Goal: Task Accomplishment & Management: Complete application form

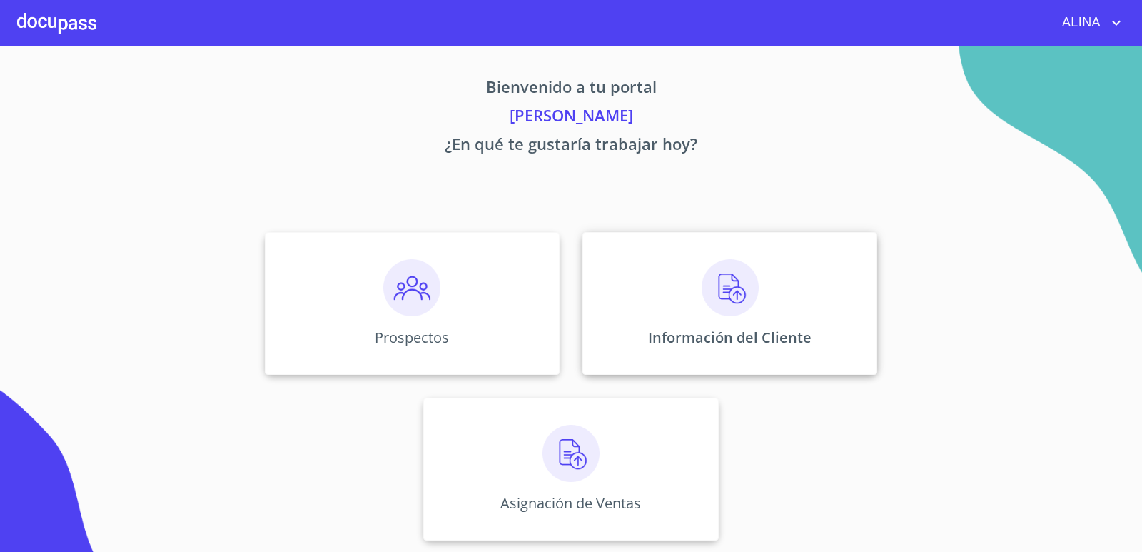
click at [615, 291] on div "Información del Cliente" at bounding box center [730, 303] width 295 height 143
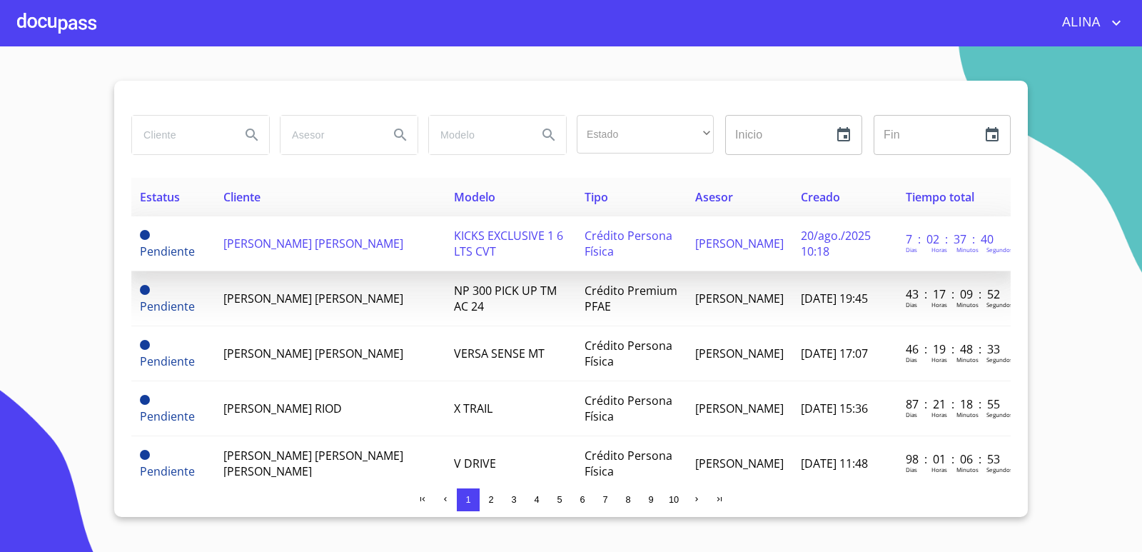
copy span "[PERSON_NAME] [PERSON_NAME]"
drag, startPoint x: 221, startPoint y: 235, endPoint x: 282, endPoint y: 250, distance: 62.5
click at [282, 250] on td "[PERSON_NAME] [PERSON_NAME]" at bounding box center [330, 243] width 231 height 55
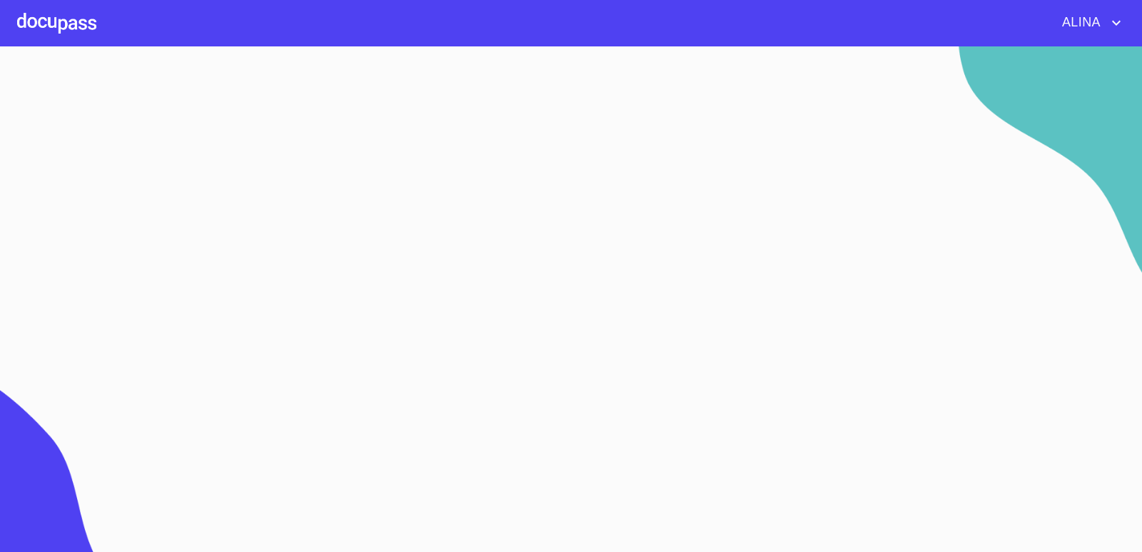
click at [62, 12] on div at bounding box center [56, 23] width 79 height 46
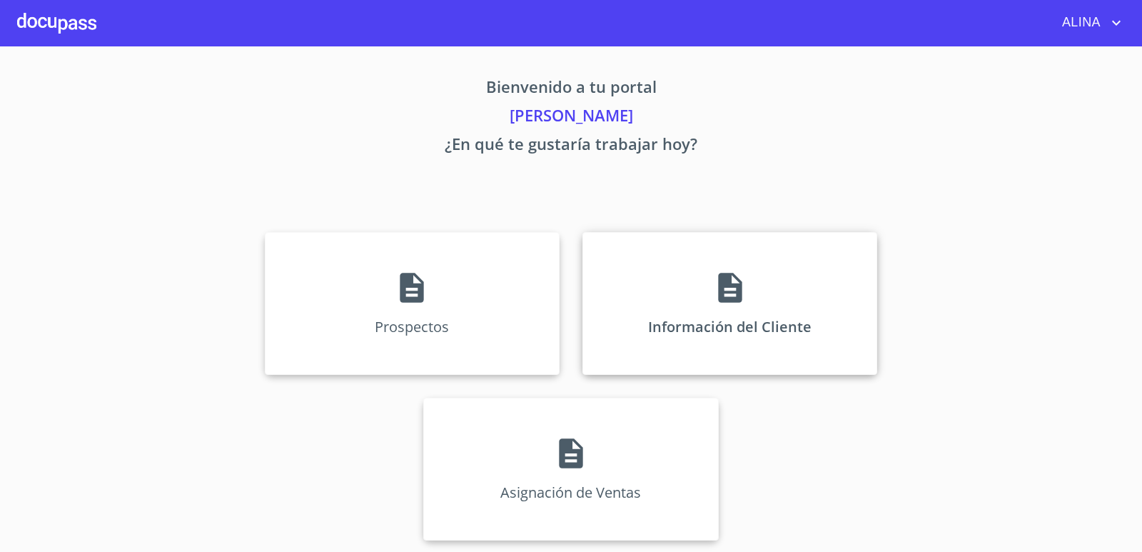
click at [629, 296] on div "Información del Cliente" at bounding box center [730, 303] width 295 height 143
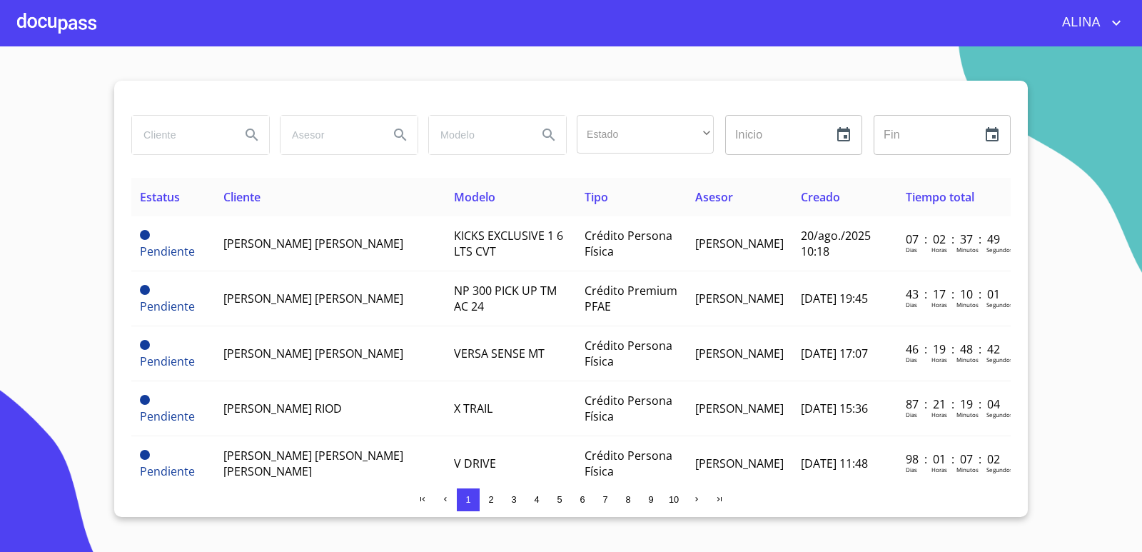
click at [213, 134] on input "search" at bounding box center [180, 135] width 97 height 39
paste input "[PERSON_NAME] [PERSON_NAME]"
type input "[PERSON_NAME] [PERSON_NAME]"
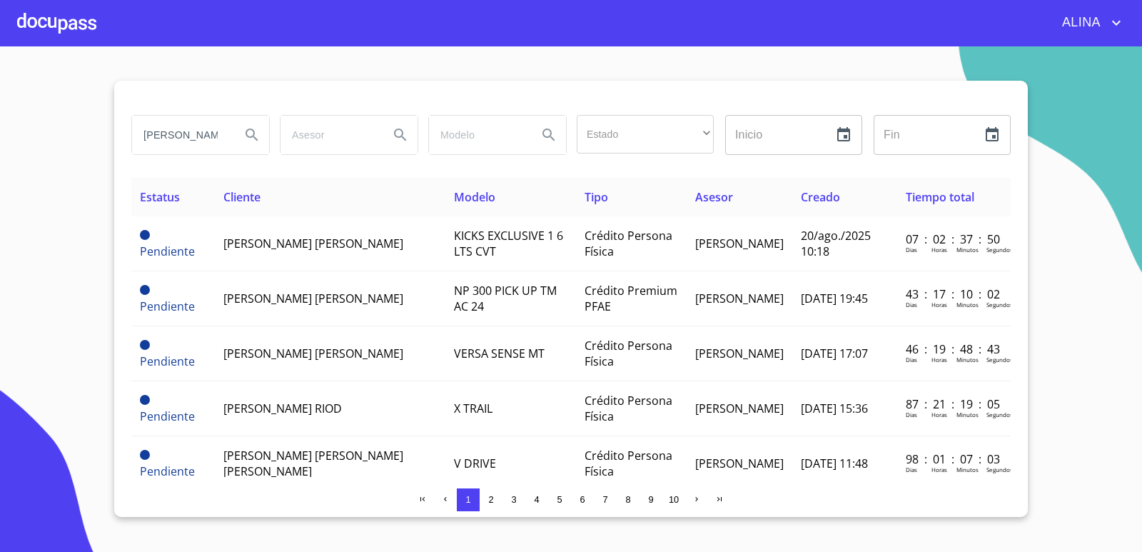
click at [252, 137] on icon "Search" at bounding box center [252, 135] width 12 height 12
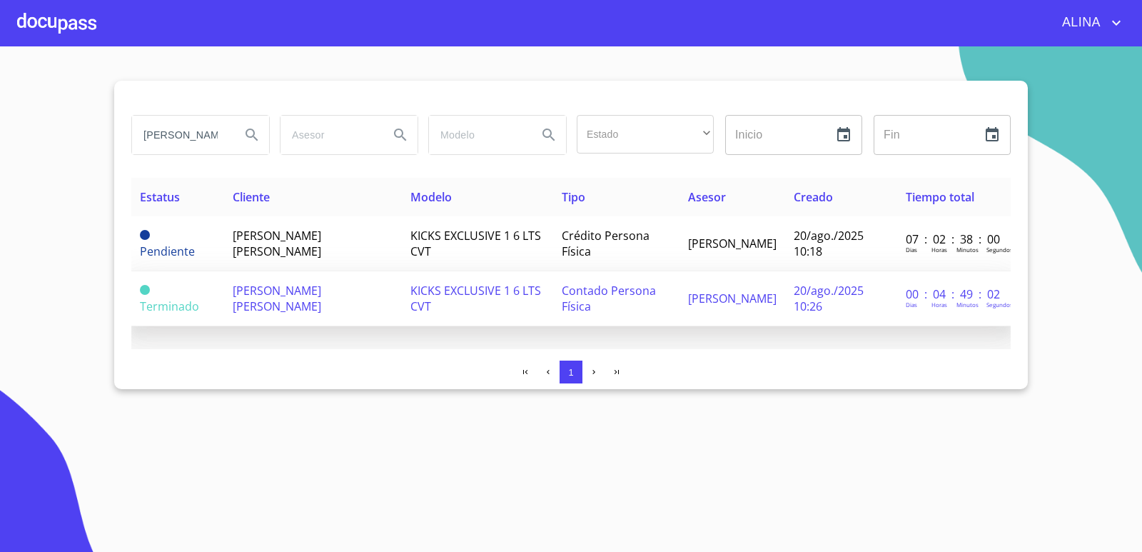
click at [286, 306] on span "[PERSON_NAME] [PERSON_NAME]" at bounding box center [277, 298] width 89 height 31
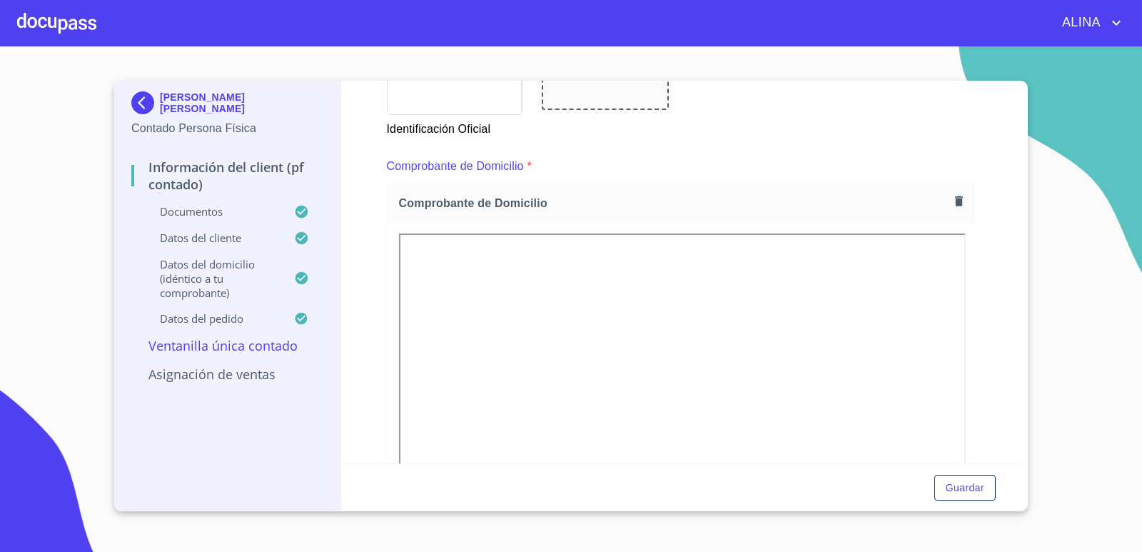
scroll to position [714, 0]
click at [79, 22] on div at bounding box center [56, 23] width 79 height 46
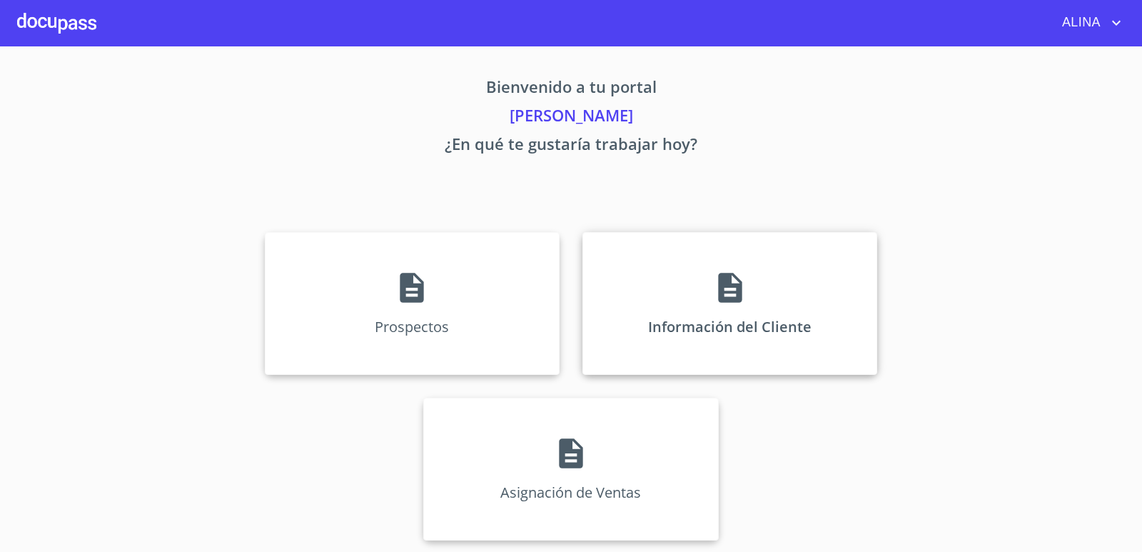
click at [648, 284] on div "Información del Cliente" at bounding box center [730, 303] width 295 height 143
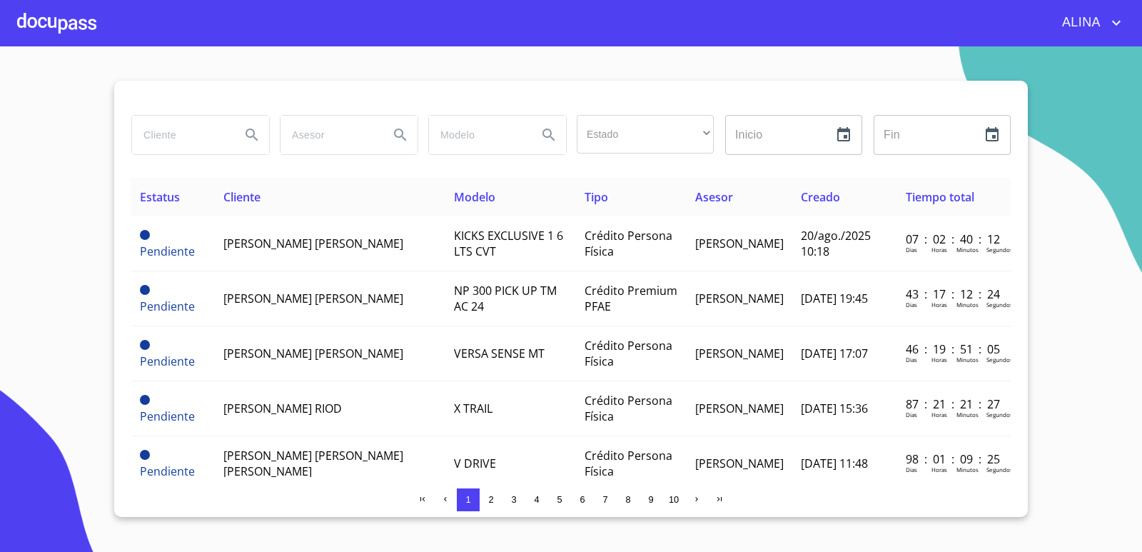
click at [173, 140] on input "search" at bounding box center [180, 135] width 97 height 39
type input "ILDITH"
click at [251, 140] on icon "Search" at bounding box center [251, 134] width 17 height 17
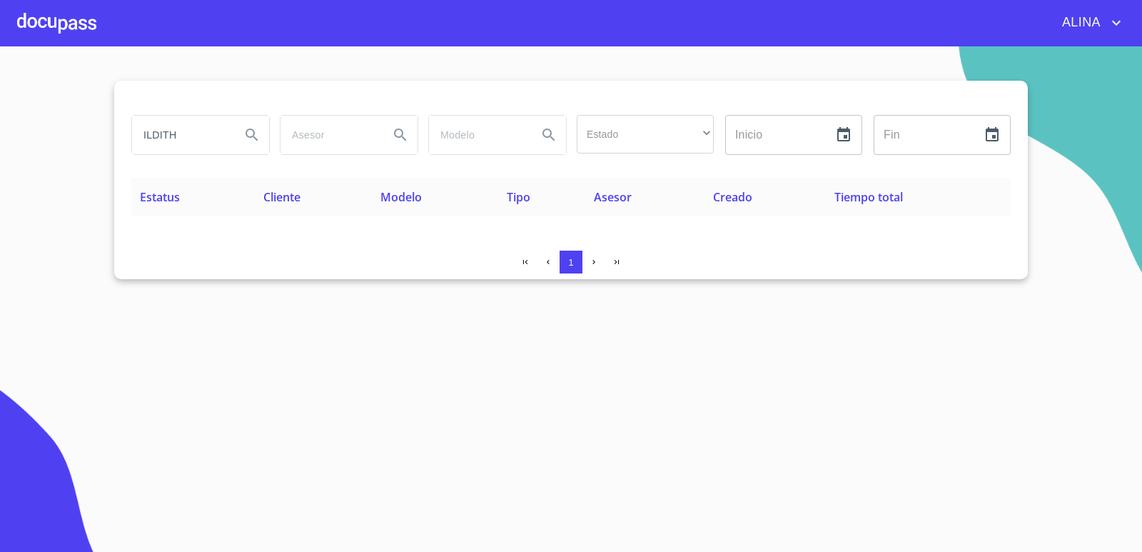
drag, startPoint x: 205, startPoint y: 141, endPoint x: 107, endPoint y: 141, distance: 97.8
click at [108, 141] on section "ILDITH Estado ​ ​ Inicio ​ Fin ​ Estatus Cliente Modelo Tipo Asesor Creado Tiem…" at bounding box center [571, 298] width 1142 height 505
type input "[PERSON_NAME]"
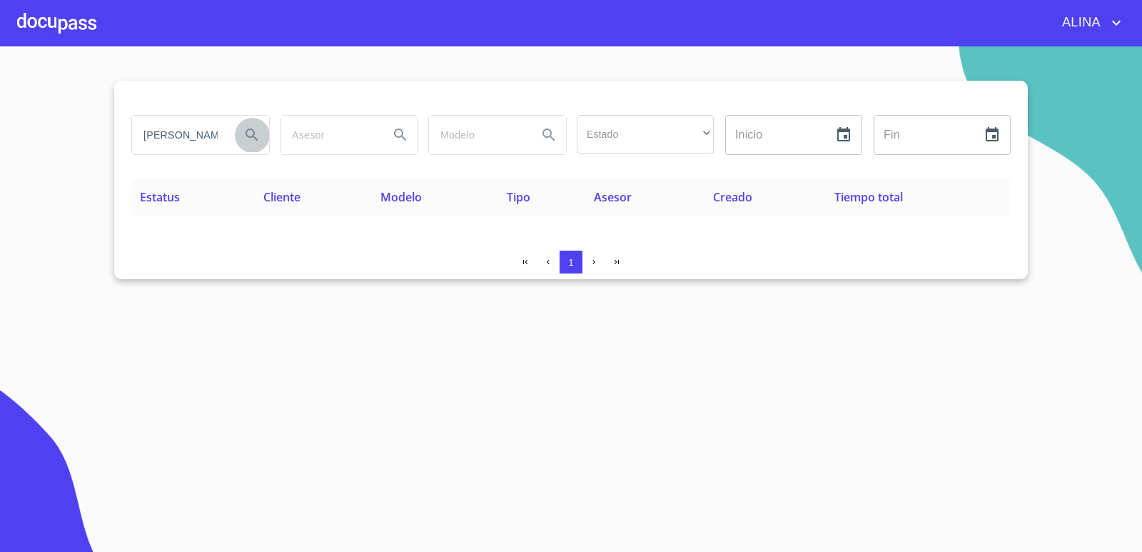
click at [256, 135] on icon "Search" at bounding box center [251, 134] width 17 height 17
click at [69, 28] on div at bounding box center [56, 23] width 79 height 46
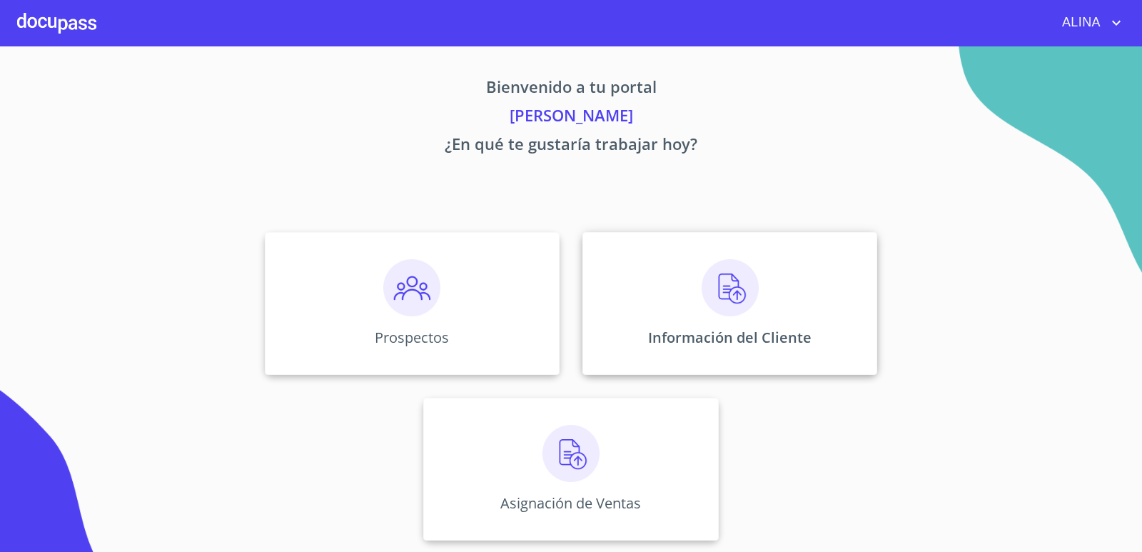
click at [618, 293] on div "Información del Cliente" at bounding box center [730, 303] width 295 height 143
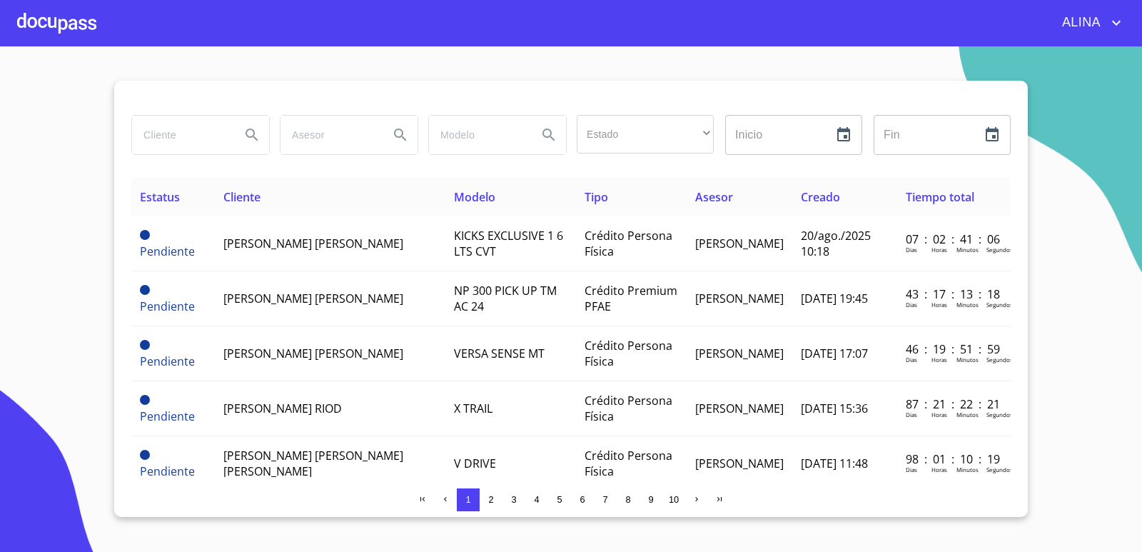
click at [208, 141] on input "search" at bounding box center [180, 135] width 97 height 39
type input "[PERSON_NAME]"
click at [254, 133] on icon "Search" at bounding box center [252, 135] width 12 height 12
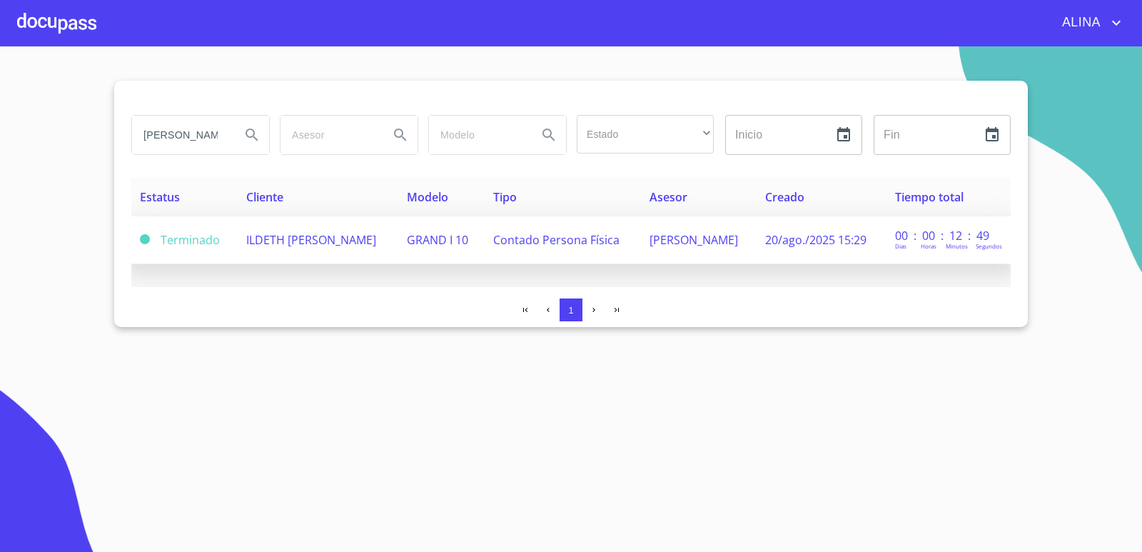
click at [307, 246] on td "ILDETH [PERSON_NAME]" at bounding box center [318, 240] width 161 height 48
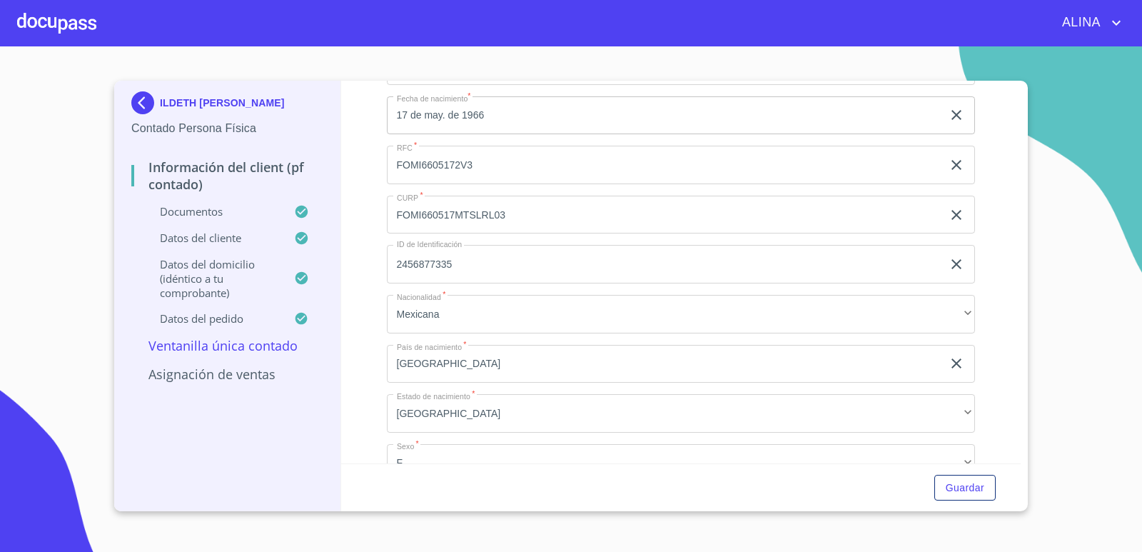
scroll to position [2856, 0]
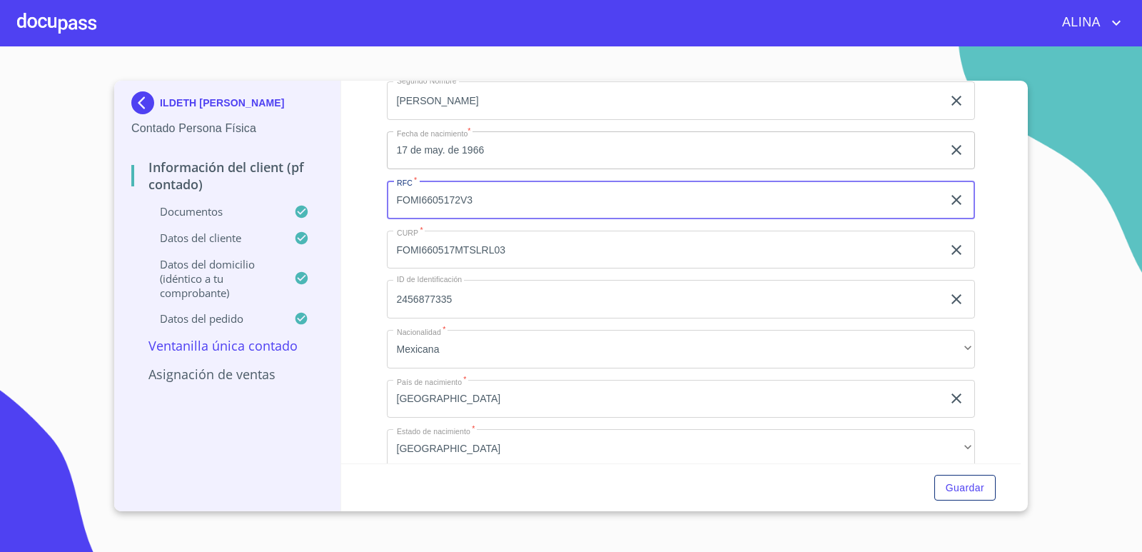
drag, startPoint x: 393, startPoint y: 201, endPoint x: 480, endPoint y: 202, distance: 87.1
click at [480, 202] on input "FOMI6605172V3" at bounding box center [665, 200] width 556 height 39
copy div "ILDETH [PERSON_NAME]"
drag, startPoint x: 214, startPoint y: 112, endPoint x: 156, endPoint y: 103, distance: 59.3
click at [156, 103] on div "ILDETH [PERSON_NAME]" at bounding box center [227, 105] width 192 height 29
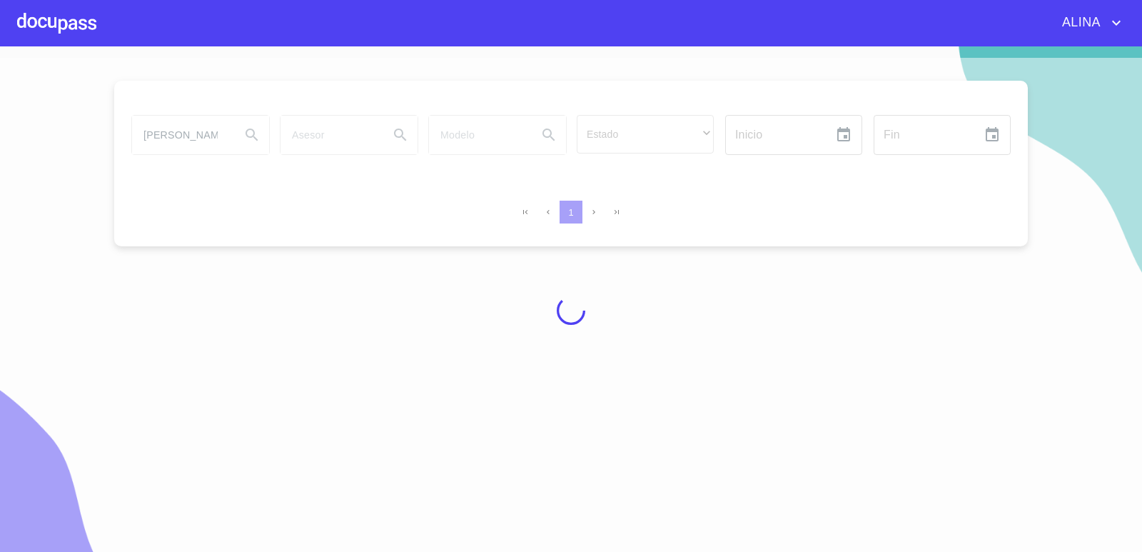
click at [73, 11] on div at bounding box center [56, 23] width 79 height 46
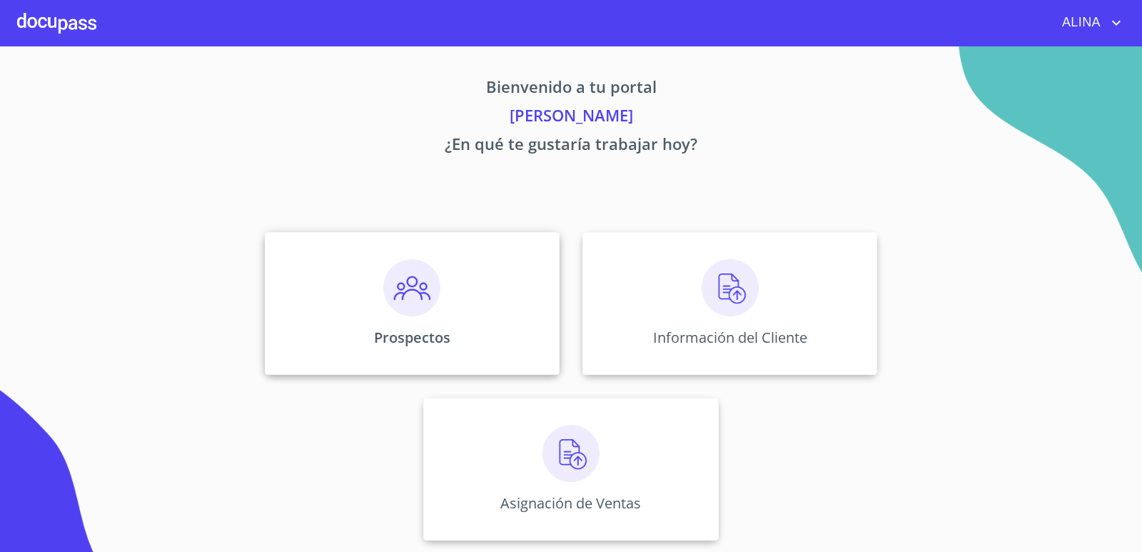
click at [469, 287] on div "Prospectos" at bounding box center [412, 303] width 295 height 143
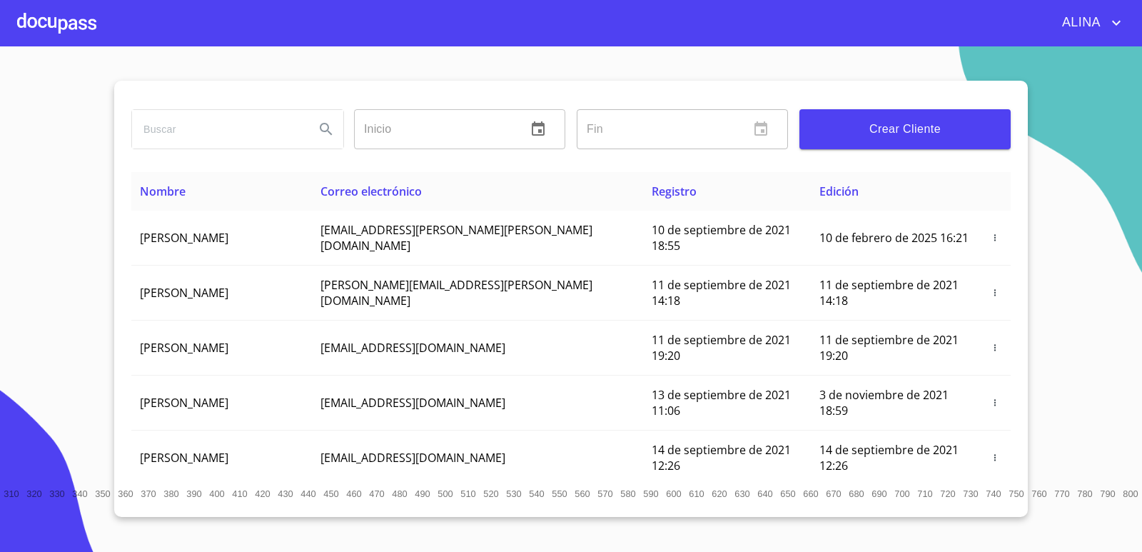
click at [207, 136] on input "search" at bounding box center [217, 129] width 171 height 39
paste input "ILDETH [PERSON_NAME]"
type input "ILDETH [PERSON_NAME]"
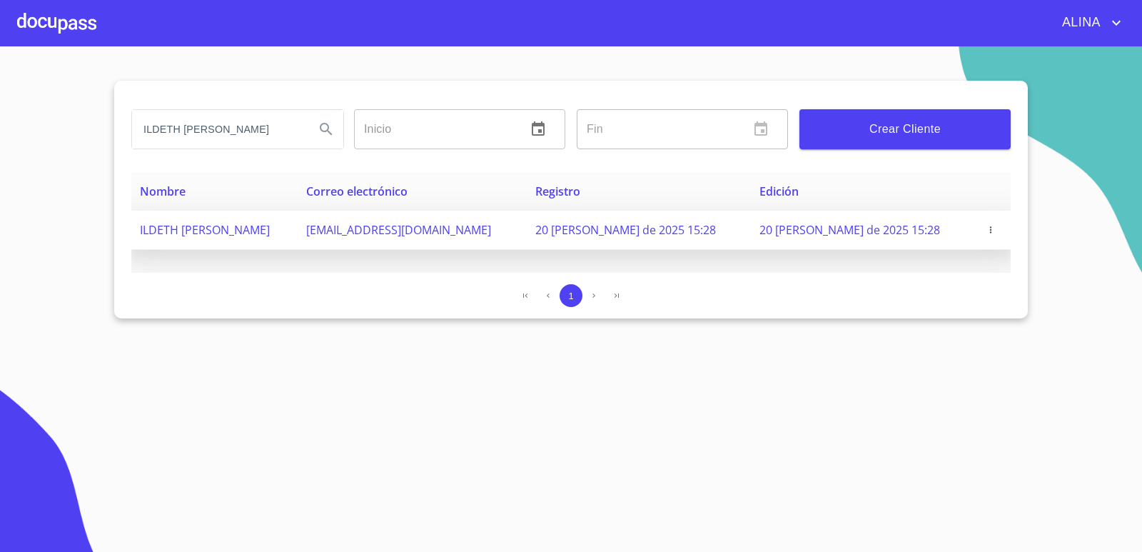
scroll to position [0, 0]
copy span "[EMAIL_ADDRESS][DOMAIN_NAME]"
drag, startPoint x: 391, startPoint y: 231, endPoint x: 550, endPoint y: 236, distance: 159.3
click at [527, 236] on td "[EMAIL_ADDRESS][DOMAIN_NAME]" at bounding box center [412, 230] width 229 height 39
copy span "ILDETH [PERSON_NAME]"
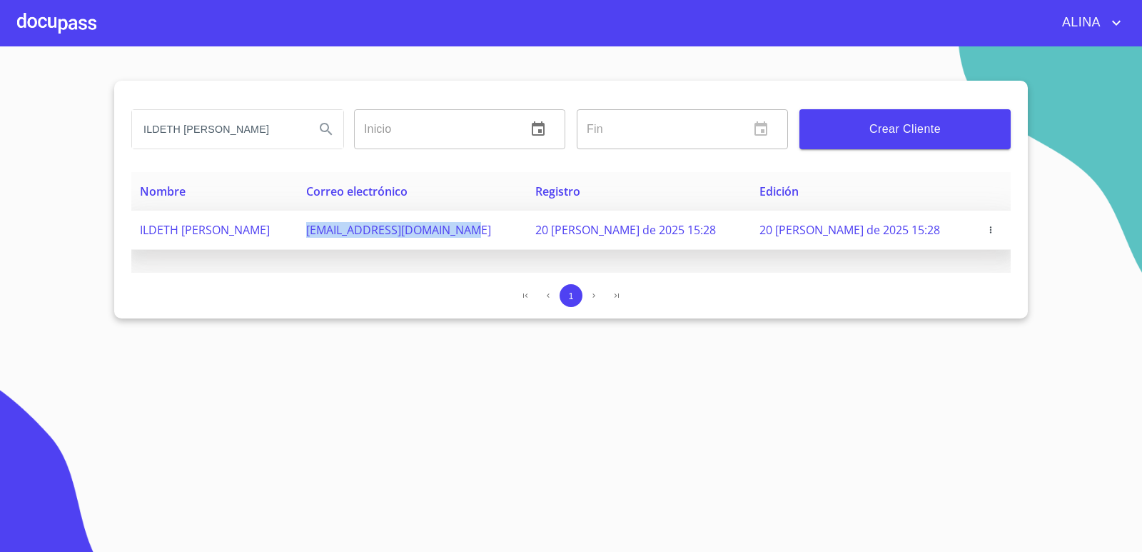
drag, startPoint x: 137, startPoint y: 235, endPoint x: 249, endPoint y: 139, distance: 147.4
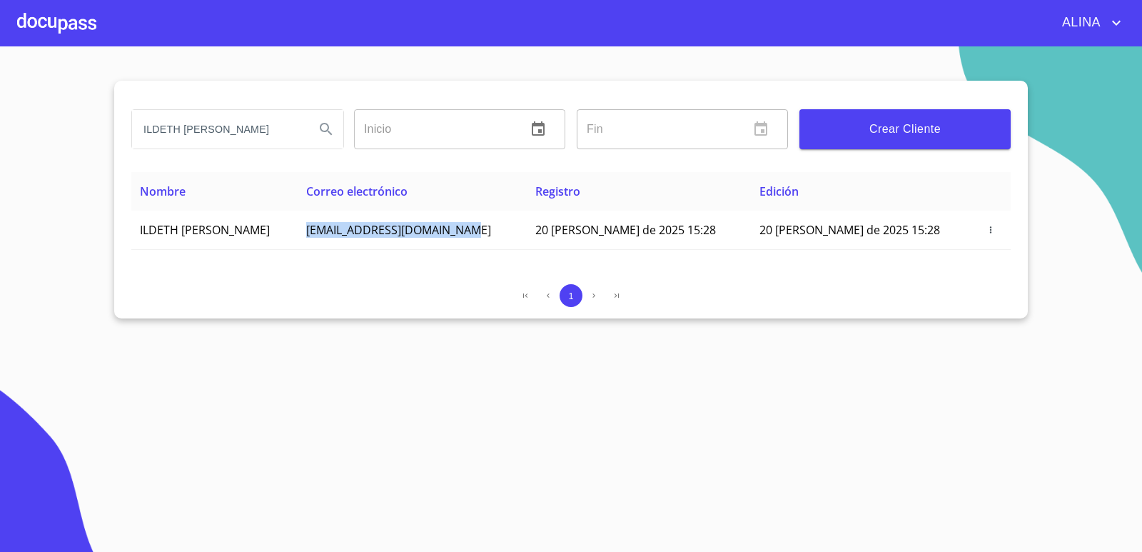
click at [298, 235] on td "ILDETH [PERSON_NAME]" at bounding box center [214, 230] width 166 height 39
click at [76, 21] on div at bounding box center [56, 23] width 79 height 46
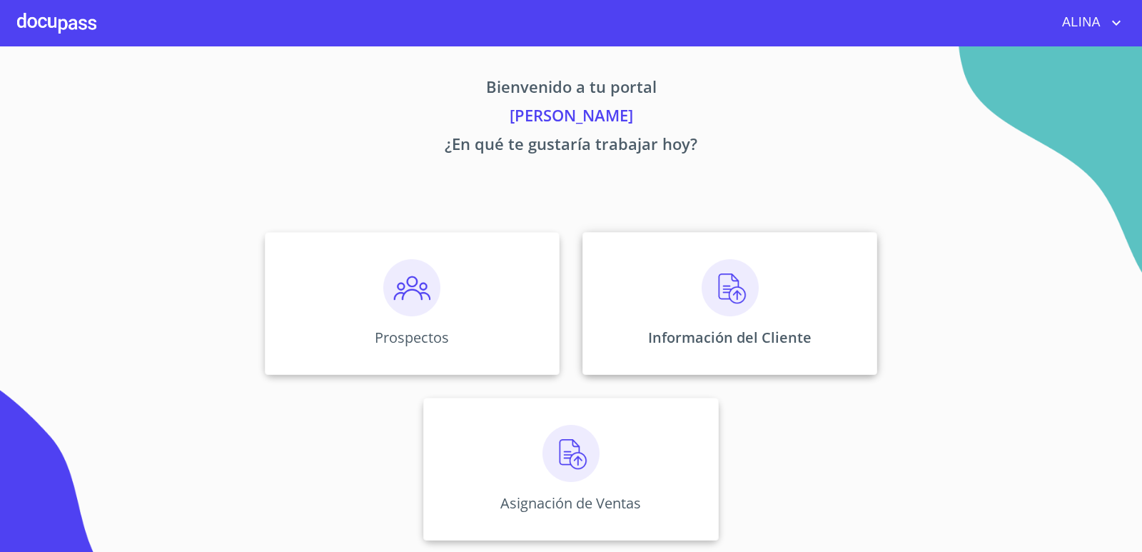
click at [664, 318] on div "Información del Cliente" at bounding box center [730, 303] width 295 height 143
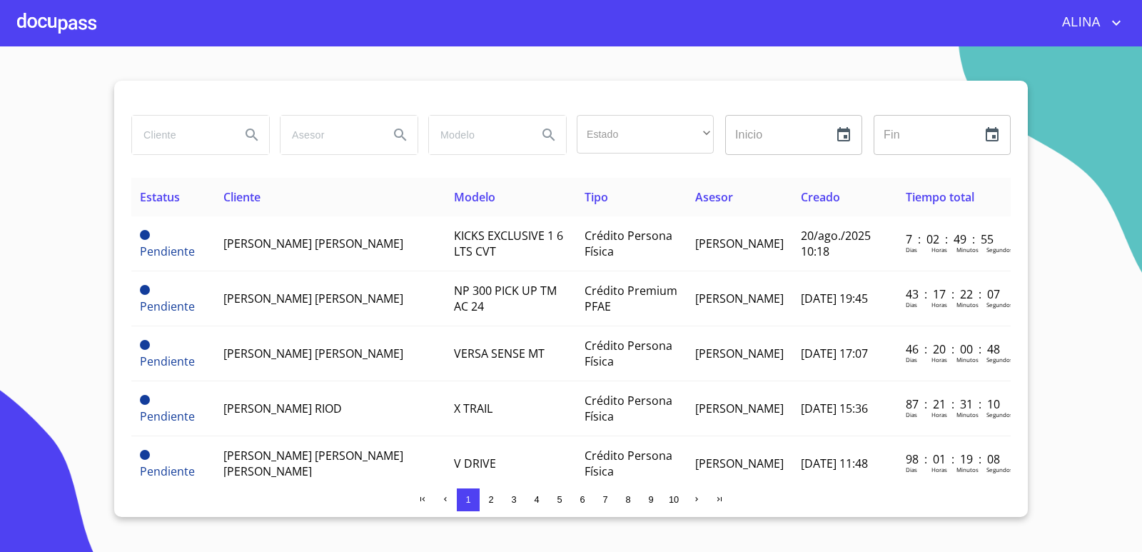
click at [170, 141] on input "search" at bounding box center [180, 135] width 97 height 39
paste input "ILDETH [PERSON_NAME]"
type input "ILDETH [PERSON_NAME]"
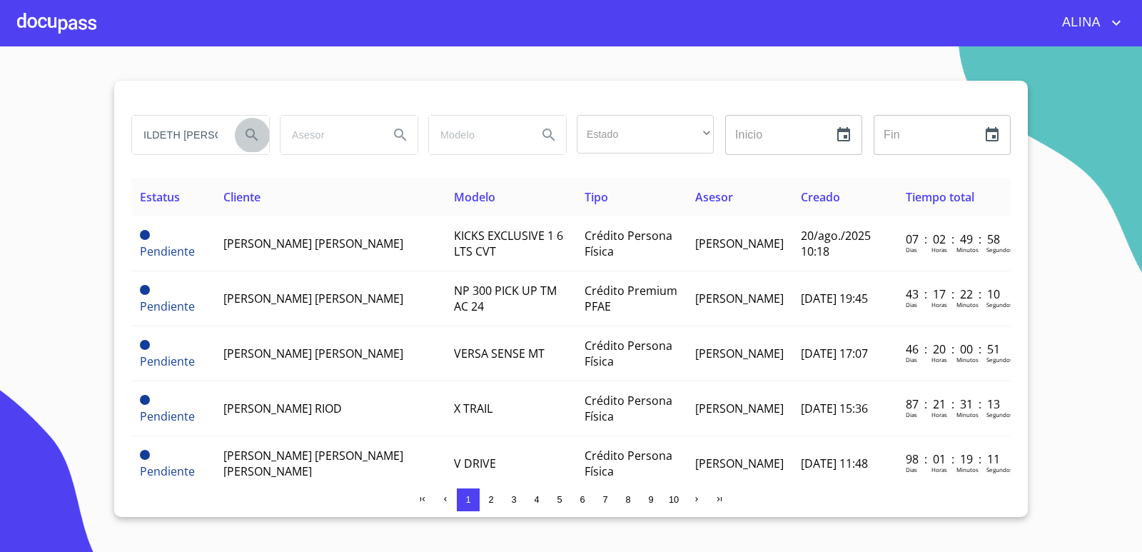
click at [256, 136] on icon "Search" at bounding box center [251, 134] width 17 height 17
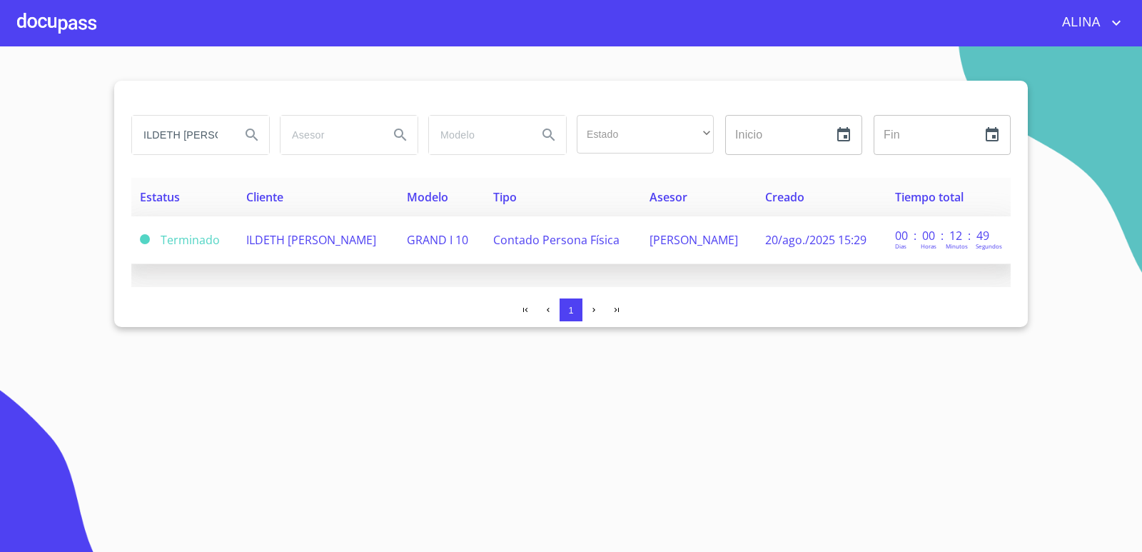
click at [314, 232] on span "ILDETH [PERSON_NAME]" at bounding box center [311, 240] width 130 height 16
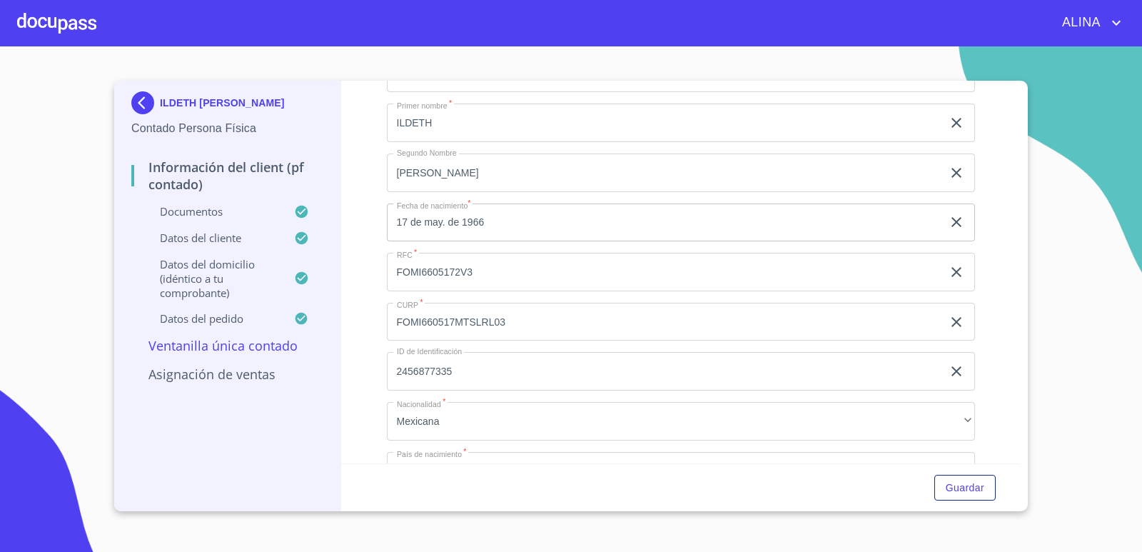
scroll to position [2784, 0]
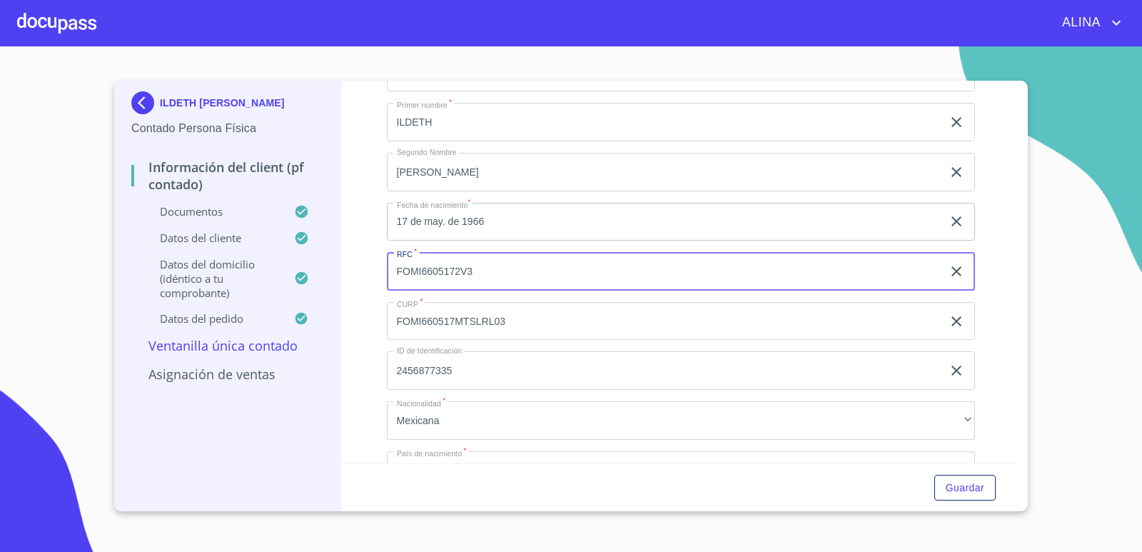
drag, startPoint x: 394, startPoint y: 276, endPoint x: 479, endPoint y: 274, distance: 85.0
click at [479, 274] on input "FOMI6605172V3" at bounding box center [665, 271] width 556 height 39
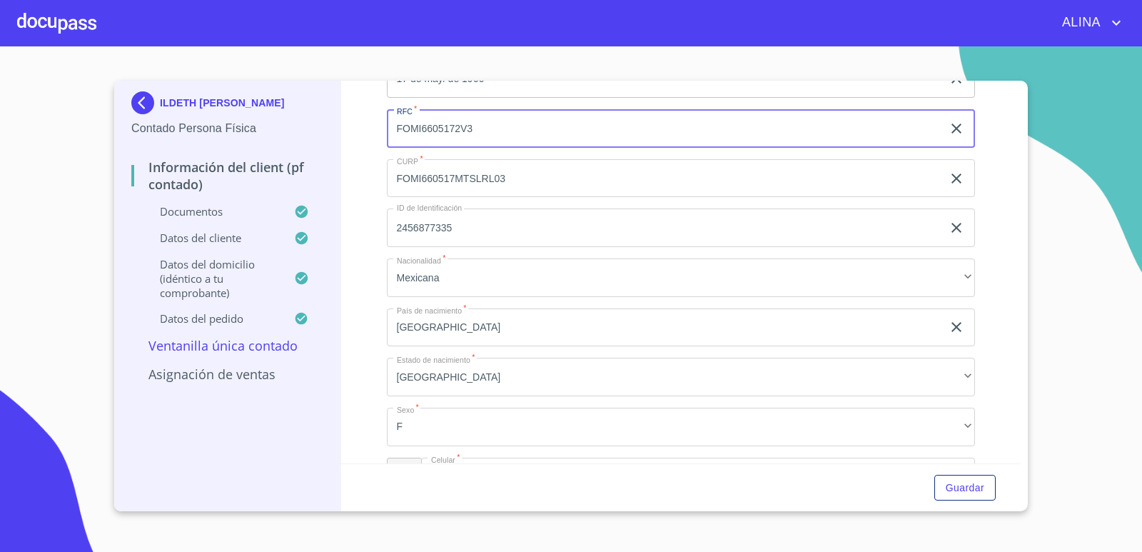
scroll to position [3141, 0]
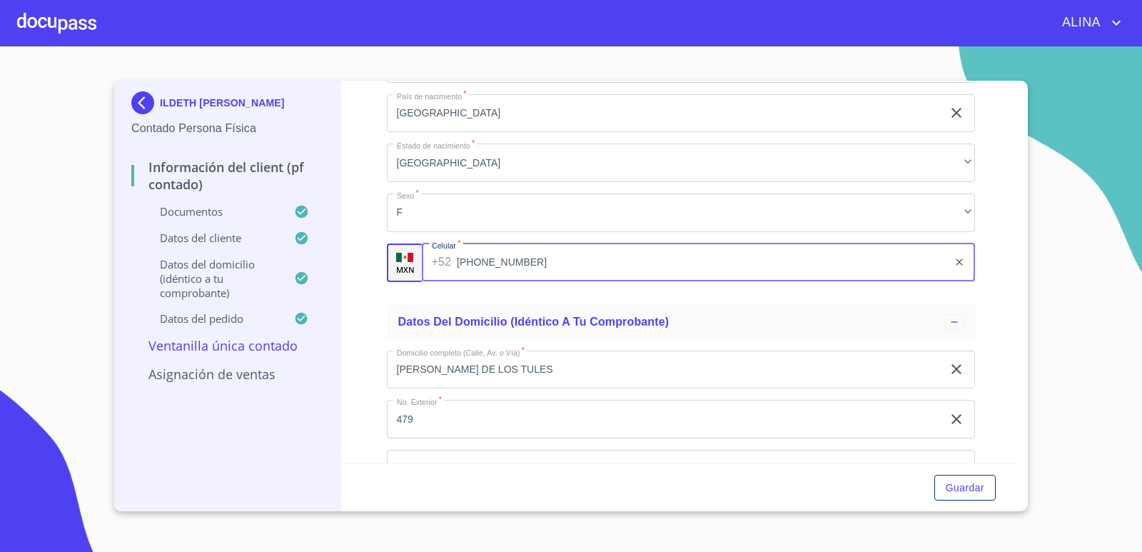
drag, startPoint x: 426, startPoint y: 261, endPoint x: 531, endPoint y: 256, distance: 105.1
click at [531, 256] on input "[PHONE_NUMBER]" at bounding box center [702, 262] width 491 height 39
